Goal: Information Seeking & Learning: Learn about a topic

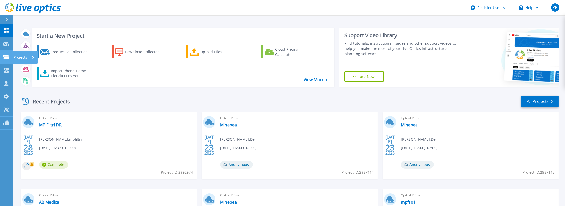
click at [4, 55] on icon at bounding box center [6, 57] width 6 height 4
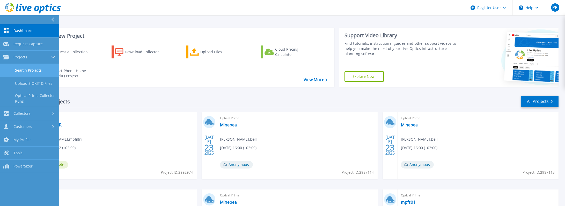
click at [25, 75] on link "Search Projects" at bounding box center [29, 70] width 59 height 13
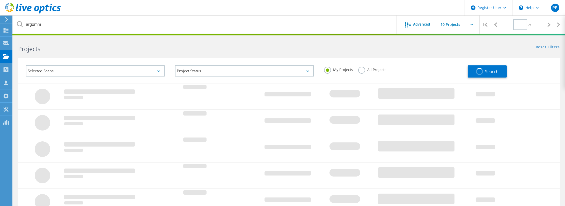
type input "1"
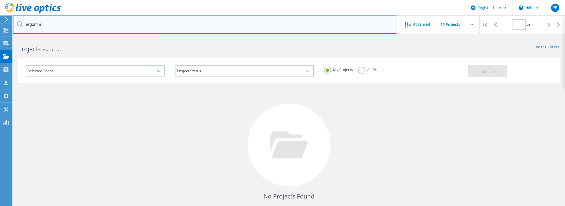
drag, startPoint x: 55, startPoint y: 25, endPoint x: 0, endPoint y: 16, distance: 55.3
click at [12, 38] on div "Register User \n Help Explore Helpful Articles Contact Support PP Dell User Pao…" at bounding box center [282, 138] width 565 height 201
type input "a"
type input "ab medica"
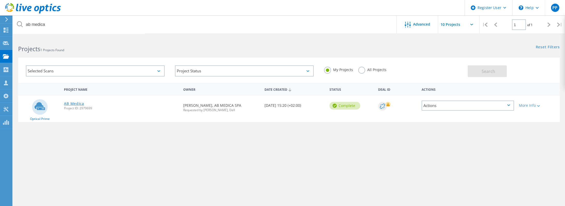
click at [81, 104] on link "AB Medica" at bounding box center [74, 104] width 20 height 4
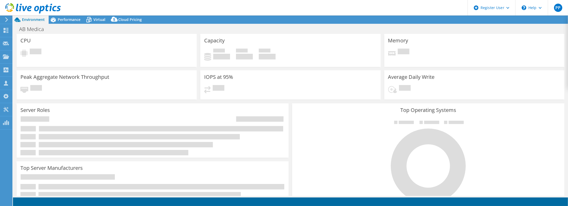
select select "USD"
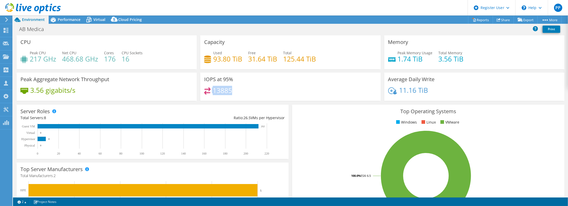
drag, startPoint x: 234, startPoint y: 91, endPoint x: 210, endPoint y: 91, distance: 24.6
click at [210, 91] on div "13885" at bounding box center [290, 92] width 172 height 11
drag, startPoint x: 210, startPoint y: 91, endPoint x: 251, endPoint y: 92, distance: 41.4
click at [251, 92] on div "13885" at bounding box center [290, 92] width 172 height 11
click at [72, 20] on span "Performance" at bounding box center [69, 19] width 23 height 5
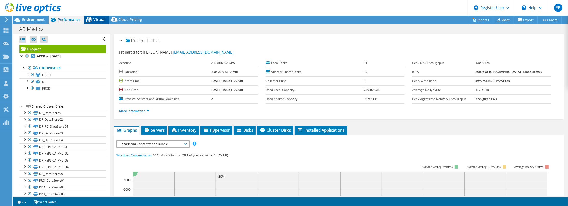
click at [91, 20] on icon at bounding box center [88, 20] width 5 height 4
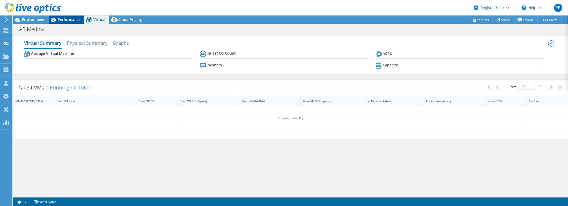
click at [69, 21] on span "Performance" at bounding box center [69, 19] width 23 height 5
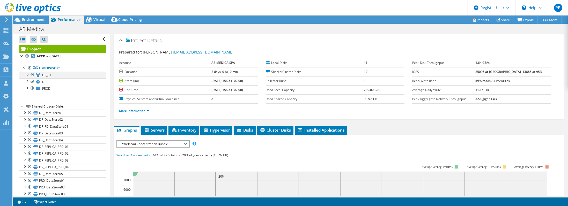
click at [28, 74] on div at bounding box center [27, 74] width 5 height 5
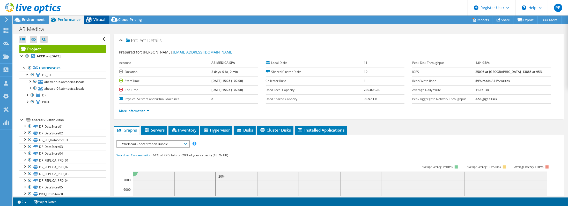
click at [103, 19] on span "Virtual" at bounding box center [99, 19] width 12 height 5
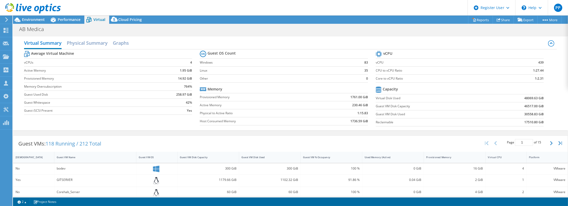
scroll to position [41, 0]
click at [67, 18] on span "Performance" at bounding box center [69, 19] width 23 height 5
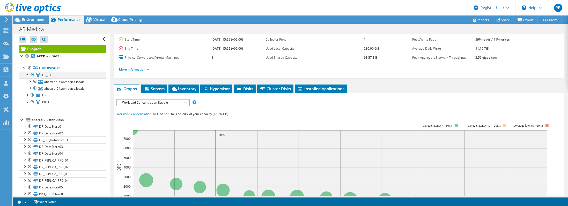
click at [29, 75] on div at bounding box center [27, 74] width 5 height 5
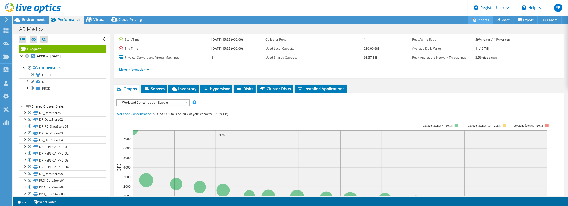
click at [483, 19] on link "Reports" at bounding box center [480, 20] width 25 height 8
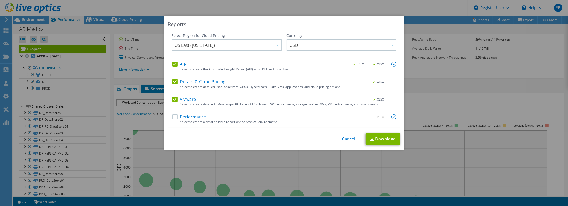
click at [177, 83] on label "Details & Cloud Pricing" at bounding box center [198, 81] width 53 height 5
click at [0, 0] on input "Details & Cloud Pricing" at bounding box center [0, 0] width 0 height 0
click at [172, 62] on label "AIR" at bounding box center [179, 64] width 14 height 5
click at [0, 0] on input "AIR" at bounding box center [0, 0] width 0 height 0
click at [386, 142] on link "Download" at bounding box center [383, 139] width 35 height 12
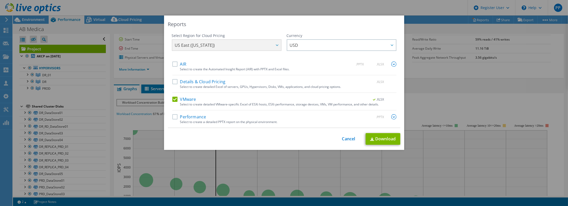
click at [94, 63] on div "Reports Select Region for Cloud Pricing Asia Pacific (Hong Kong) Asia Pacific (…" at bounding box center [284, 103] width 568 height 175
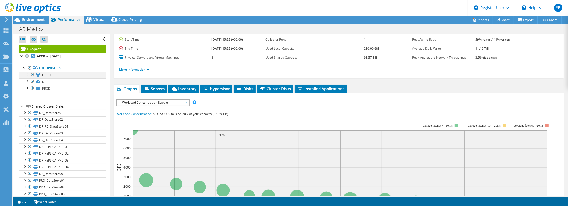
click at [28, 75] on div at bounding box center [27, 74] width 5 height 5
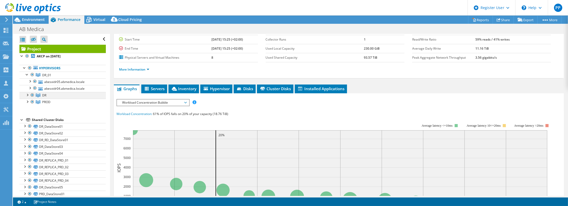
click at [30, 95] on div at bounding box center [32, 95] width 5 height 6
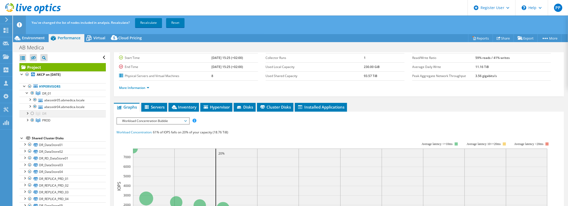
click at [31, 114] on div at bounding box center [32, 114] width 5 height 6
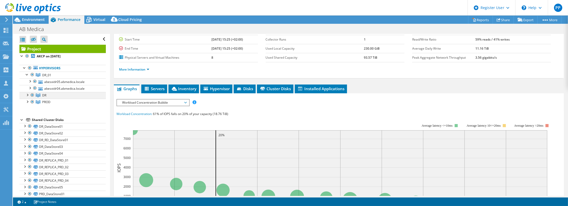
click at [27, 95] on div at bounding box center [27, 94] width 5 height 5
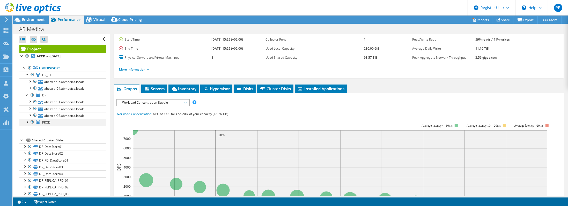
click at [28, 121] on div at bounding box center [27, 121] width 5 height 5
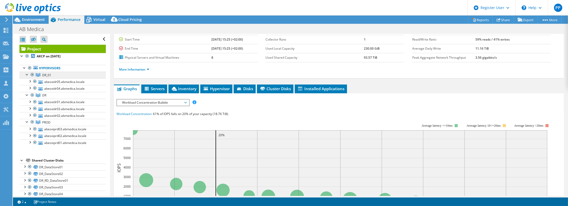
click at [69, 77] on link "DR_01" at bounding box center [62, 75] width 86 height 7
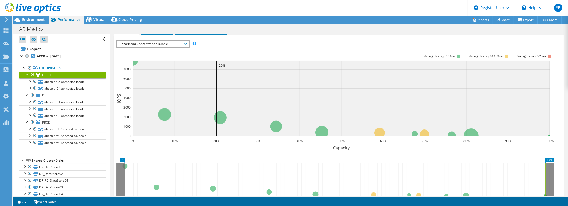
scroll to position [38, 0]
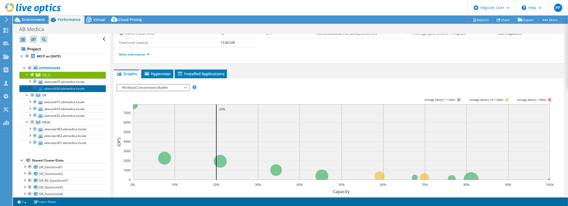
click at [85, 87] on link "abesxidr04.abmedica.locale" at bounding box center [62, 88] width 86 height 7
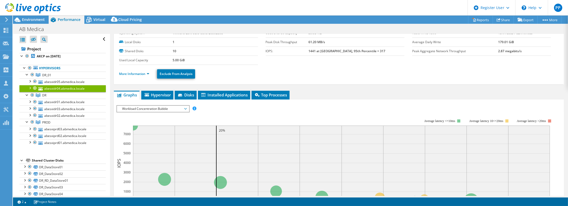
scroll to position [0, 0]
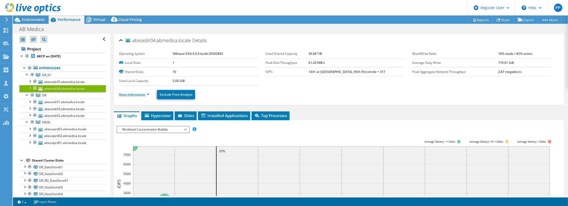
click at [130, 95] on link "More Information" at bounding box center [134, 94] width 30 height 4
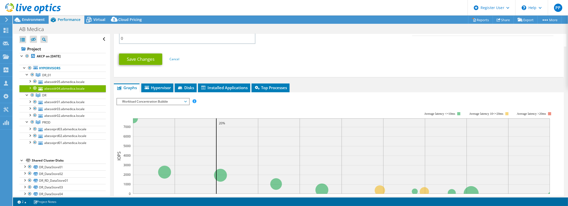
scroll to position [269, 0]
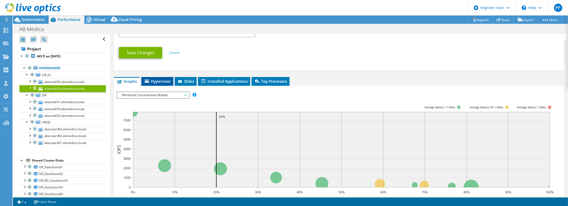
click at [160, 83] on span "Hypervisor" at bounding box center [157, 81] width 27 height 5
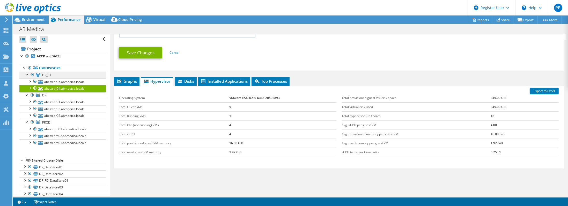
click at [50, 76] on span "DR_01" at bounding box center [46, 75] width 9 height 4
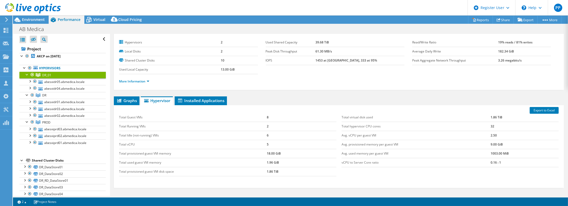
scroll to position [0, 0]
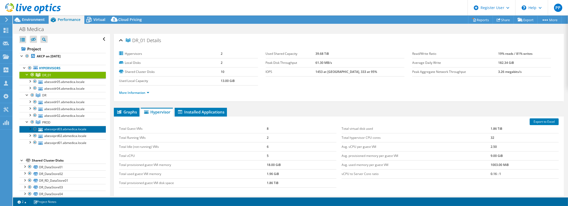
click at [86, 126] on link "abesxiprd03.abmedica.locale" at bounding box center [62, 129] width 86 height 7
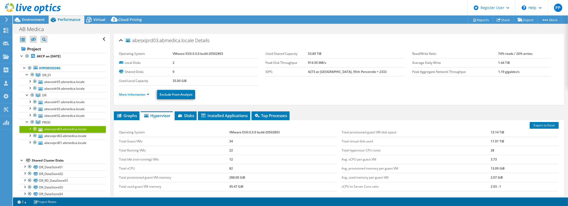
drag, startPoint x: 132, startPoint y: 41, endPoint x: 193, endPoint y: 42, distance: 60.3
click at [193, 42] on span "abesxiprd03.abmedica.locale" at bounding box center [160, 40] width 68 height 5
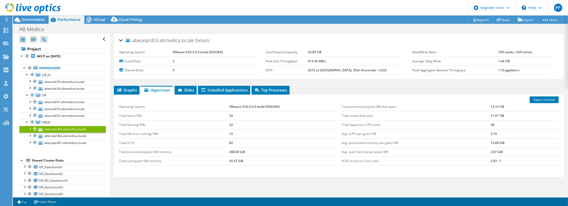
copy span "abesxiprd03.abmedica.locale"
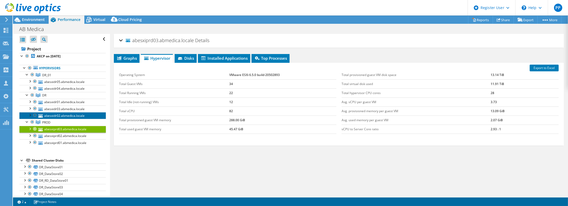
click at [59, 112] on link "abesxidr02.abmedica.locale" at bounding box center [62, 115] width 86 height 7
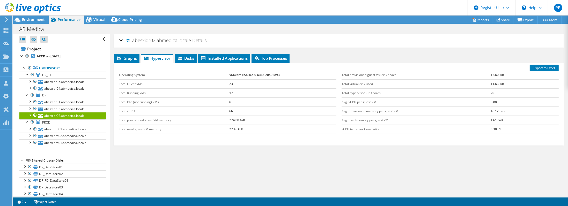
drag, startPoint x: 133, startPoint y: 41, endPoint x: 190, endPoint y: 43, distance: 57.0
click at [190, 43] on h2 "abesxidr02.abmedica.locale Details" at bounding box center [162, 40] width 87 height 10
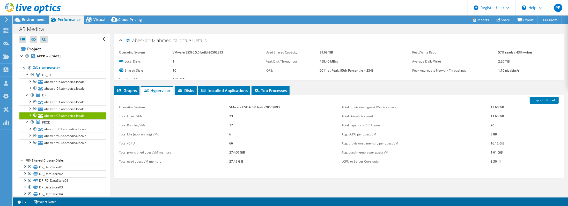
copy span "abesxidr02.abmedica.locale"
